Goal: Task Accomplishment & Management: Manage account settings

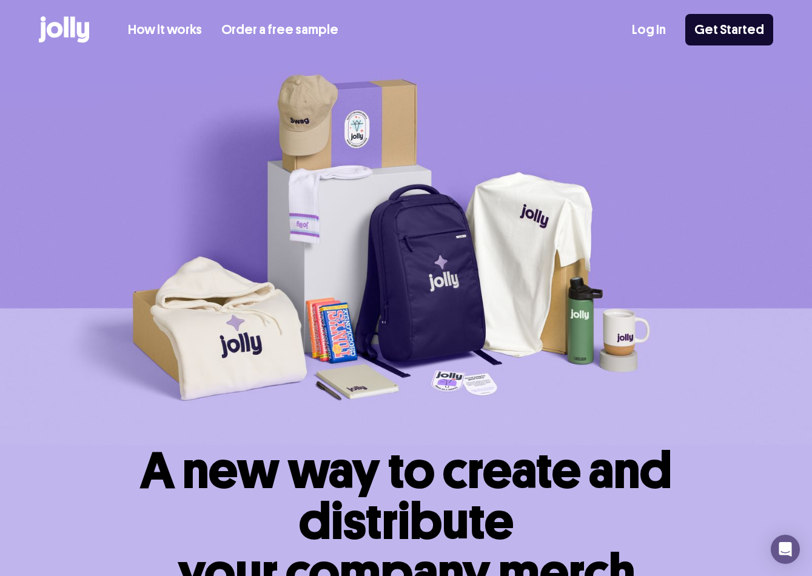
click at [661, 33] on link "Log In" at bounding box center [649, 30] width 34 height 20
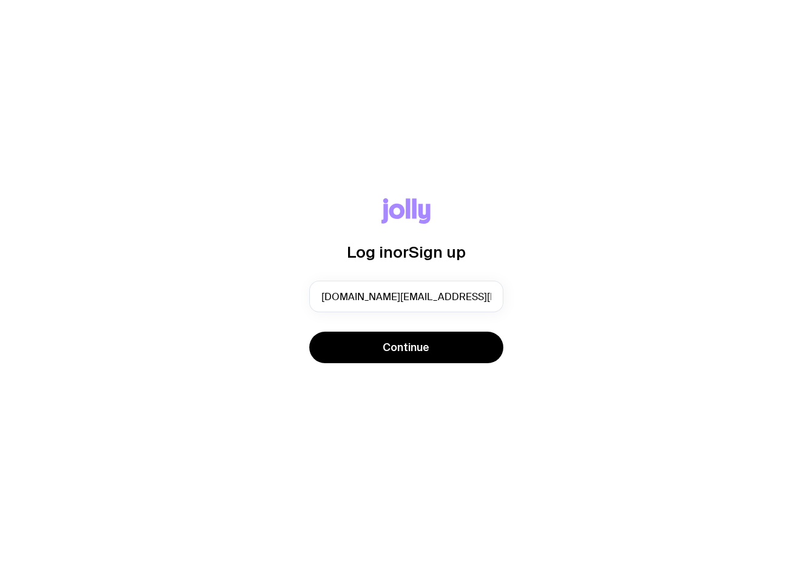
type input "[DOMAIN_NAME][EMAIL_ADDRESS][DOMAIN_NAME]"
click at [309, 332] on button "Continue" at bounding box center [406, 348] width 194 height 32
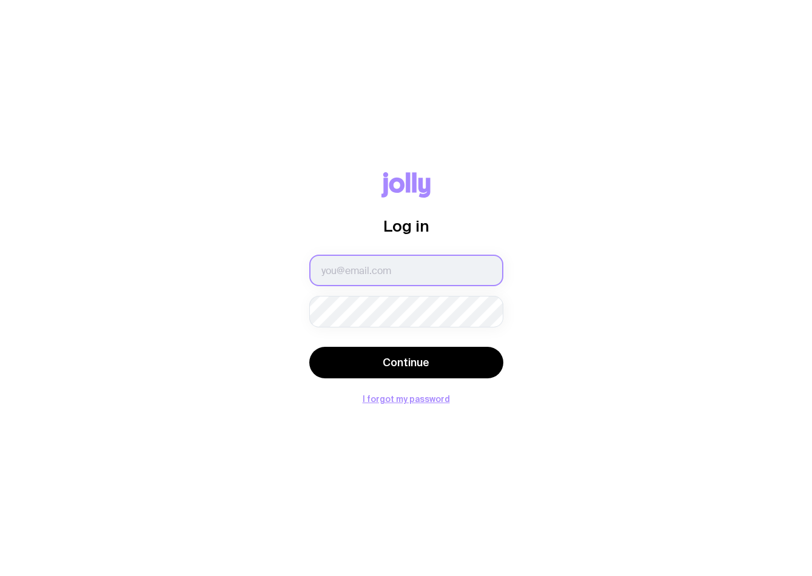
type input "[DOMAIN_NAME][EMAIL_ADDRESS][DOMAIN_NAME]"
click at [400, 364] on span "Continue" at bounding box center [406, 362] width 47 height 15
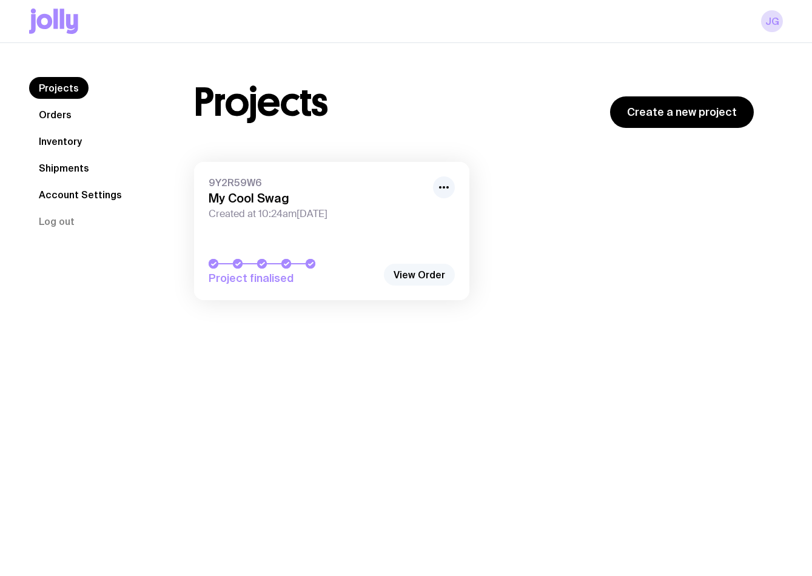
click at [432, 282] on link "View Order" at bounding box center [419, 275] width 71 height 22
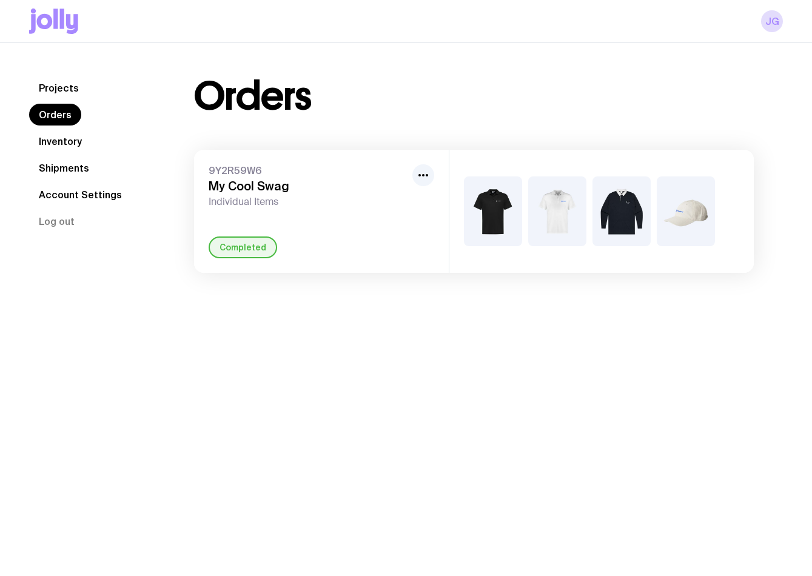
drag, startPoint x: 486, startPoint y: 194, endPoint x: 483, endPoint y: 284, distance: 89.8
click at [483, 284] on div "Projects Orders Inventory Shipments Account Settings Log out Projects Orders In…" at bounding box center [406, 175] width 812 height 264
